Goal: Task Accomplishment & Management: Manage account settings

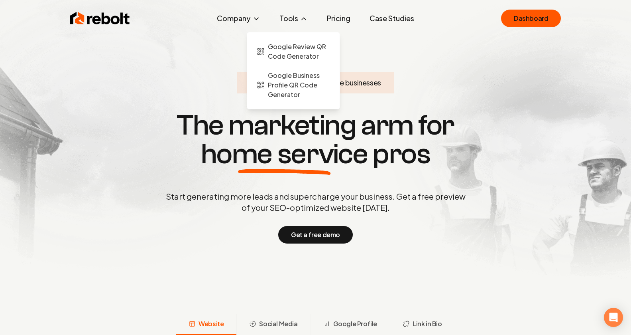
click at [313, 16] on button "Tools" at bounding box center [293, 18] width 41 height 16
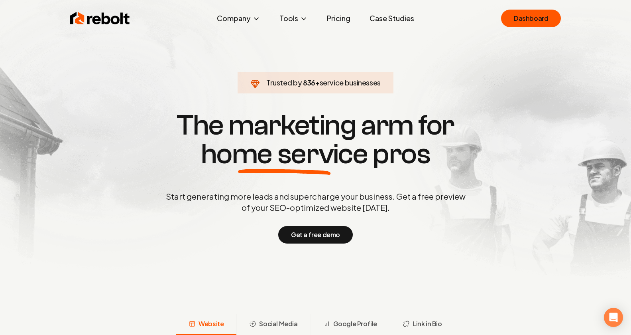
click at [358, 20] on ul "Company About Blog Jobs Help Center Tools Google Review QR Code Generator Googl…" at bounding box center [316, 18] width 210 height 16
click at [343, 18] on link "Pricing" at bounding box center [339, 18] width 36 height 16
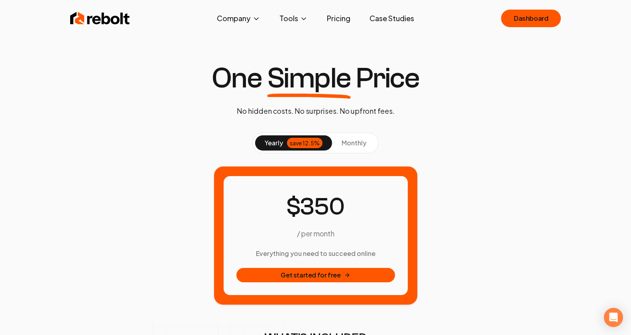
click at [355, 140] on span "monthly" at bounding box center [354, 142] width 25 height 8
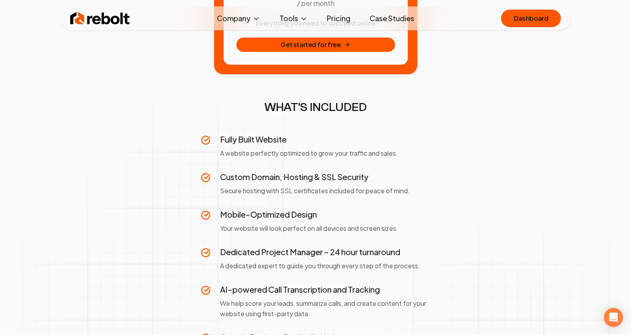
scroll to position [246, 0]
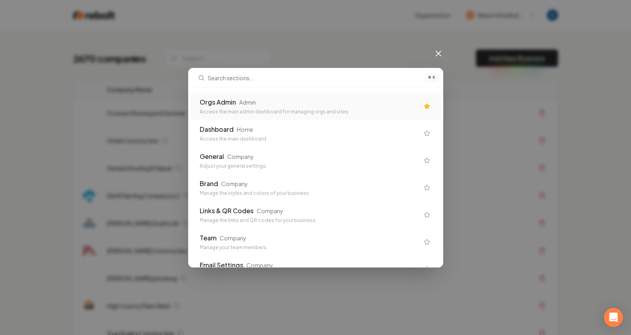
click at [269, 107] on div "Orgs Admin Admin Access the main admin dashboard for managing orgs and sites" at bounding box center [309, 106] width 219 height 18
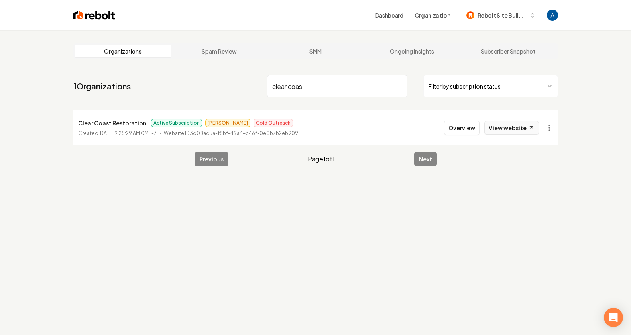
type input "clear coas"
click at [503, 130] on link "View website" at bounding box center [512, 128] width 55 height 14
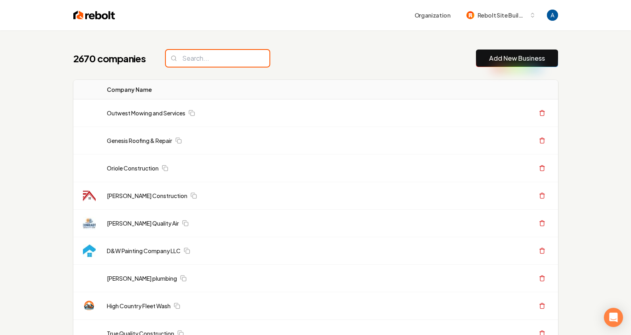
click at [223, 58] on input "search" at bounding box center [218, 58] width 104 height 17
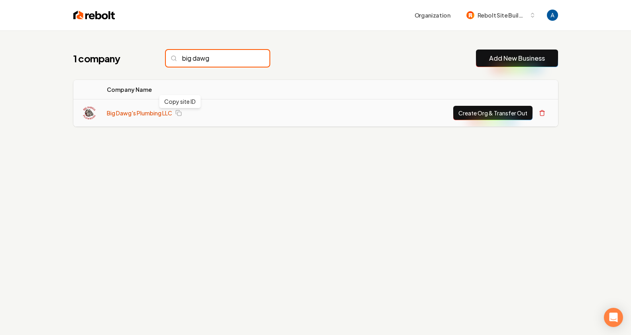
type input "big dawg"
click at [149, 114] on link "Big Dawg's Plumbing LLC" at bounding box center [139, 113] width 65 height 8
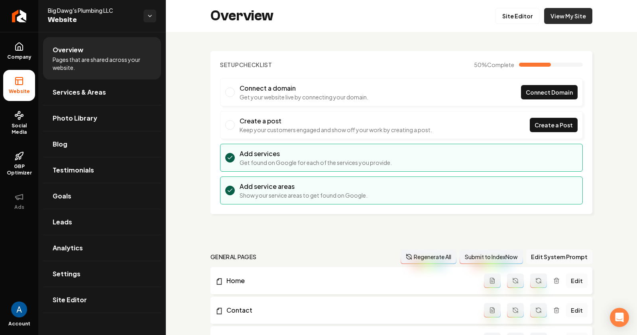
click at [553, 17] on link "View My Site" at bounding box center [568, 16] width 48 height 16
click at [525, 18] on link "Site Editor" at bounding box center [518, 16] width 44 height 16
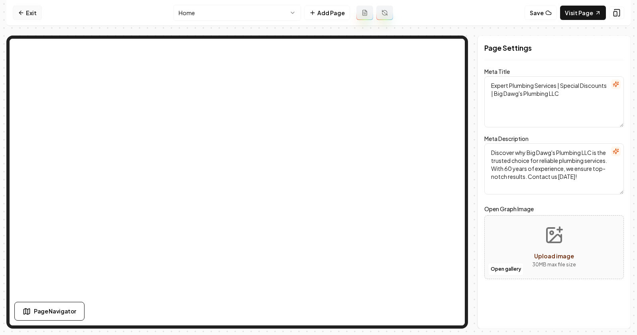
click at [34, 11] on link "Exit" at bounding box center [27, 13] width 29 height 14
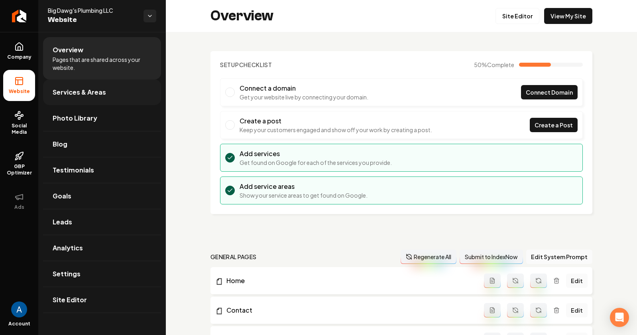
click at [85, 98] on link "Services & Areas" at bounding box center [102, 92] width 118 height 26
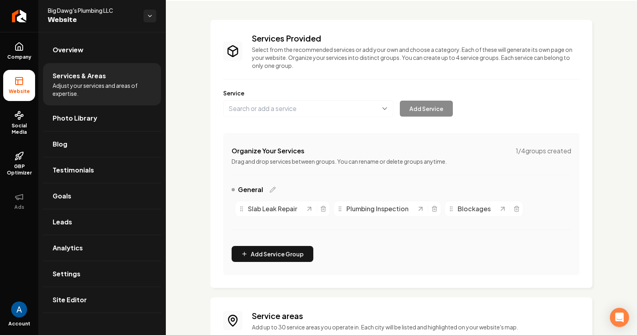
scroll to position [133, 0]
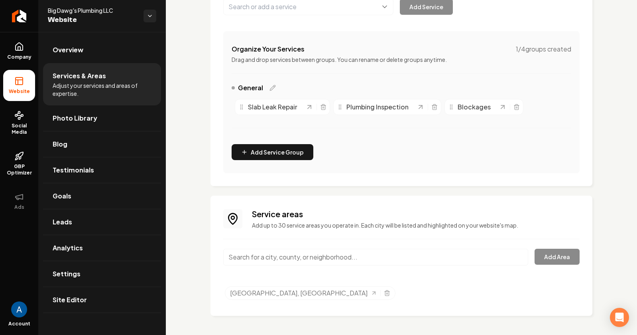
click at [276, 254] on input "Main content area" at bounding box center [375, 256] width 305 height 17
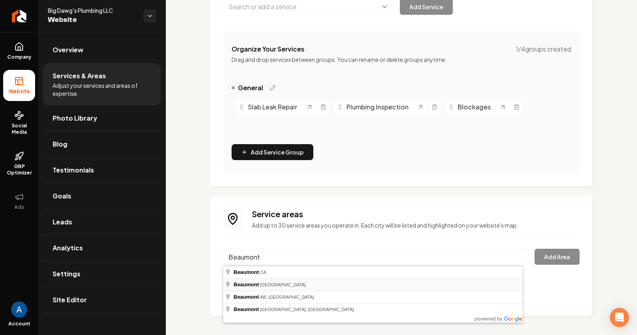
type input "[GEOGRAPHIC_DATA], [GEOGRAPHIC_DATA]"
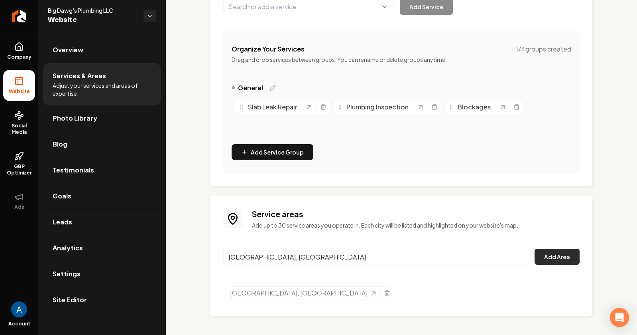
click at [553, 260] on button "Add Area" at bounding box center [557, 256] width 45 height 16
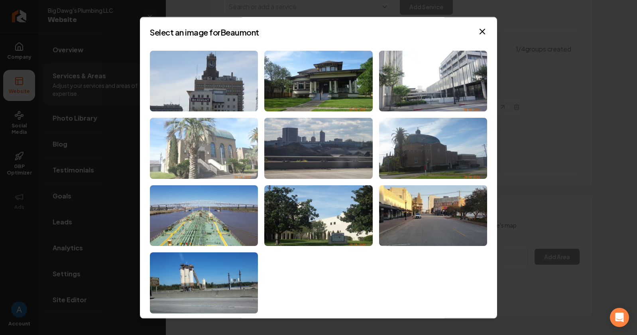
click at [199, 148] on img at bounding box center [204, 148] width 108 height 61
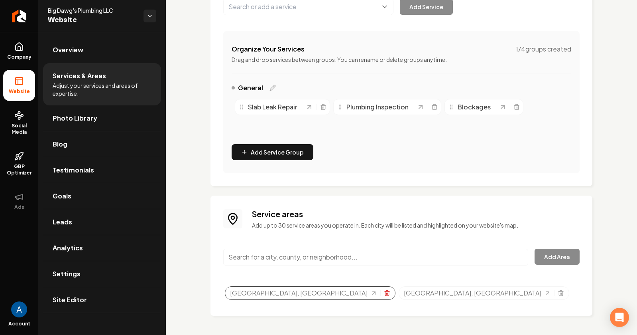
click at [384, 292] on icon "Selected tags" at bounding box center [387, 293] width 6 height 6
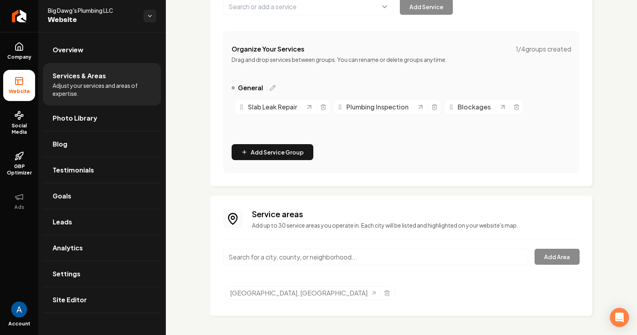
scroll to position [0, 0]
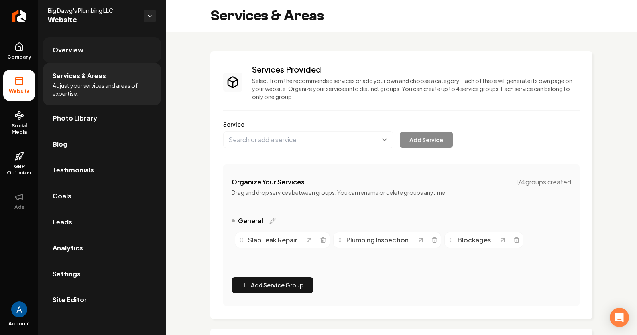
click at [67, 51] on span "Overview" at bounding box center [68, 50] width 31 height 10
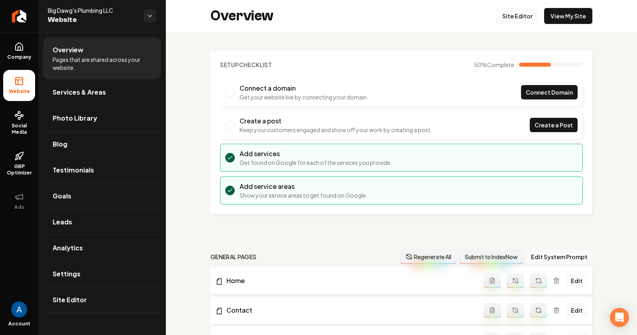
click at [510, 14] on link "Site Editor" at bounding box center [518, 16] width 44 height 16
